Goal: Use online tool/utility: Use online tool/utility

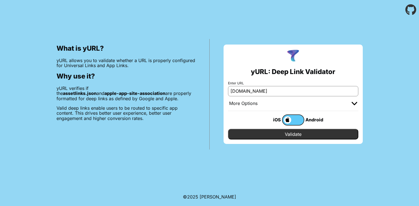
type input "[DOMAIN_NAME]"
click at [279, 138] on input "Validate" at bounding box center [293, 134] width 130 height 11
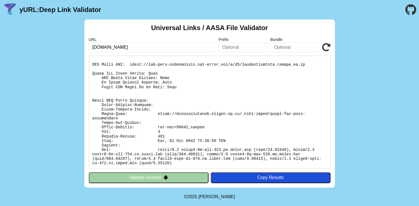
scroll to position [158, 0]
click at [165, 181] on button "Validate Android" at bounding box center [149, 177] width 120 height 11
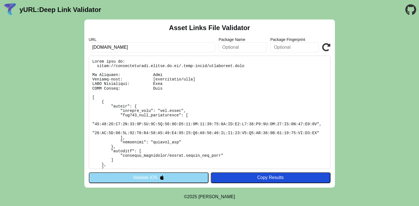
click at [176, 177] on button "Validate iOS" at bounding box center [149, 177] width 120 height 11
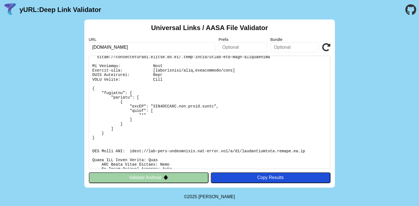
scroll to position [3, 0]
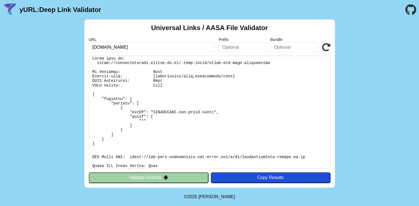
click at [246, 113] on pre at bounding box center [210, 112] width 242 height 113
click at [166, 182] on button "Validate Android" at bounding box center [149, 177] width 120 height 11
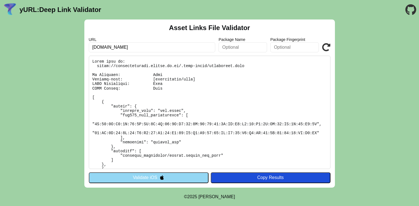
click at [173, 176] on button "Validate iOS" at bounding box center [149, 177] width 120 height 11
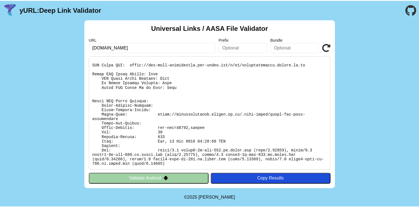
scroll to position [158, 0]
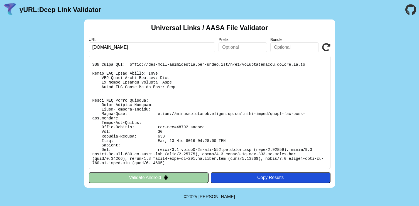
click at [268, 176] on div "Copy Results" at bounding box center [271, 177] width 114 height 5
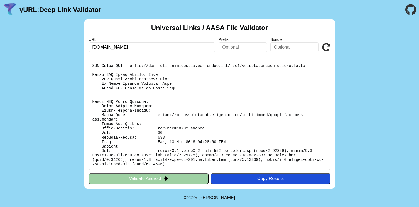
scroll to position [1, 0]
